Goal: Browse casually

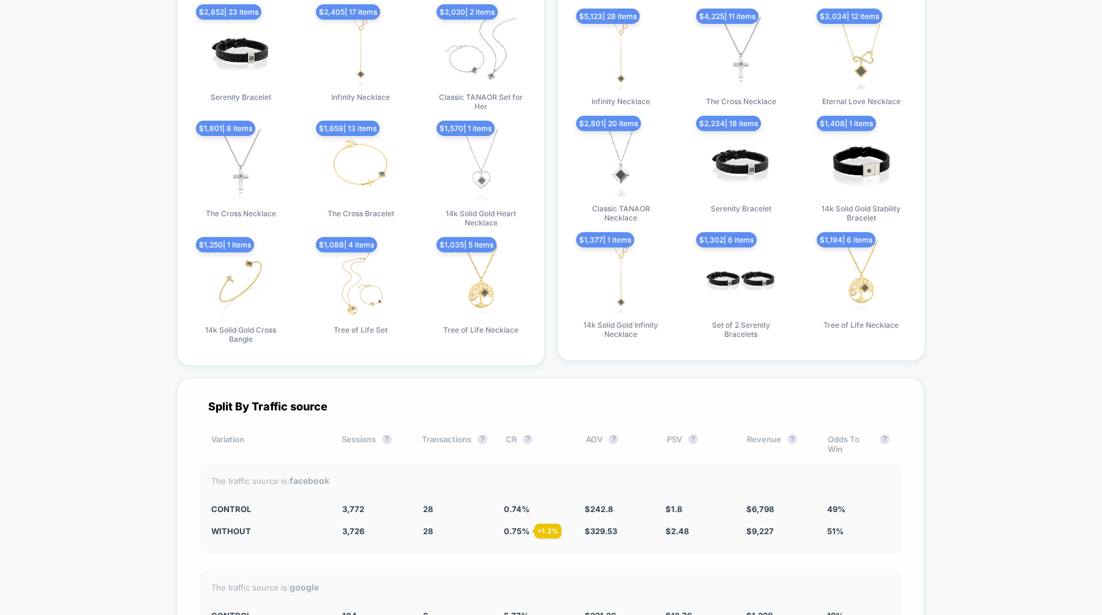
scroll to position [2431, 0]
